Goal: Task Accomplishment & Management: Use online tool/utility

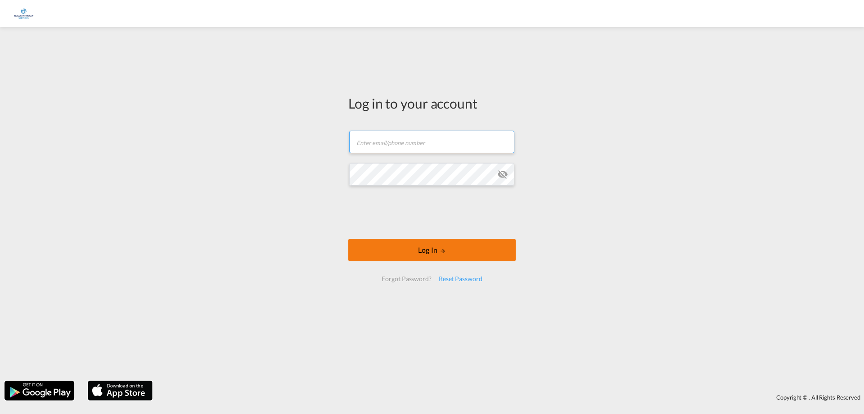
type input "[EMAIL_ADDRESS][DOMAIN_NAME]"
click at [451, 246] on button "Log In" at bounding box center [431, 250] width 167 height 23
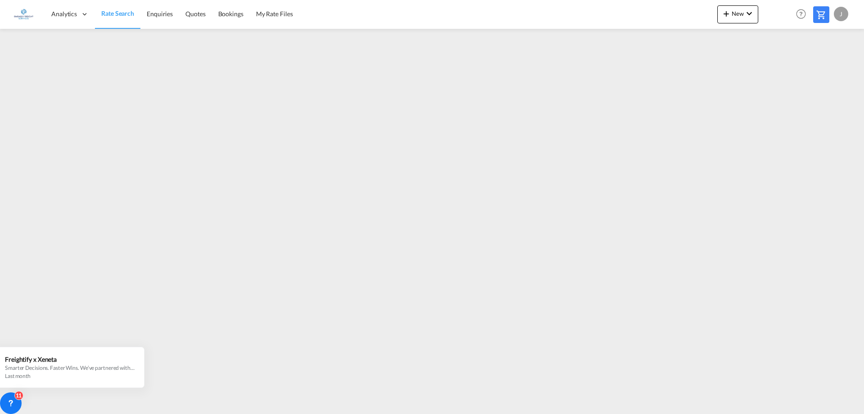
click at [839, 14] on div "J" at bounding box center [841, 14] width 14 height 14
click at [818, 68] on button "Logout" at bounding box center [831, 69] width 59 height 18
